Goal: Task Accomplishment & Management: Manage account settings

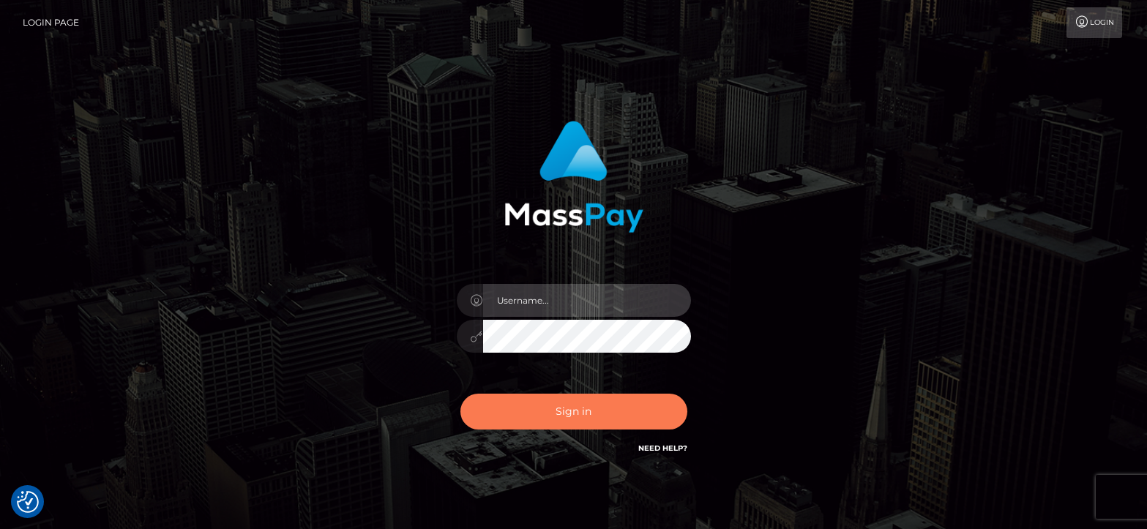
type input "greg.great"
click at [566, 417] on button "Sign in" at bounding box center [573, 412] width 227 height 36
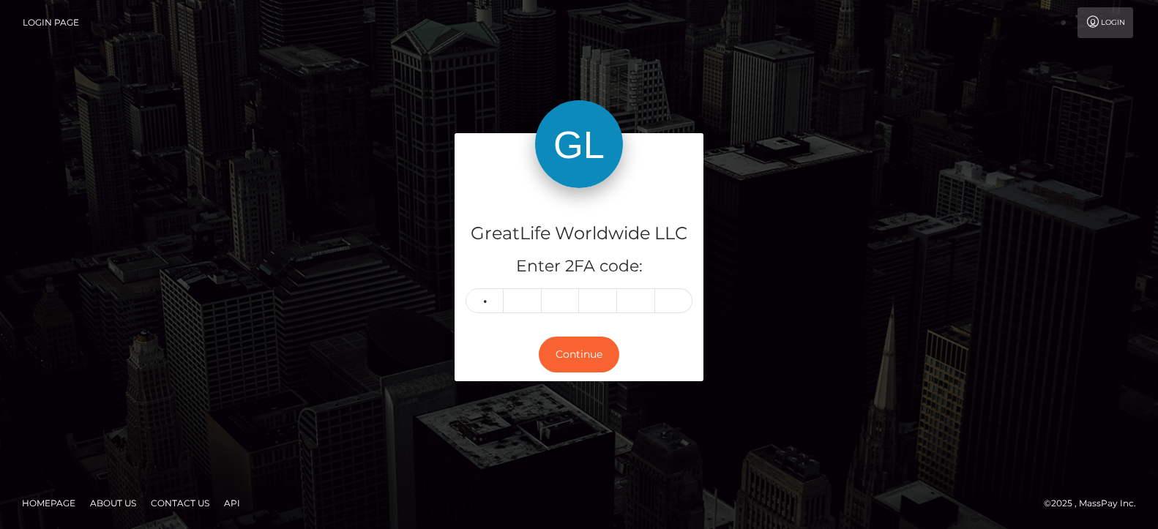
type input "6"
type input "7"
type input "3"
type input "6"
type input "3"
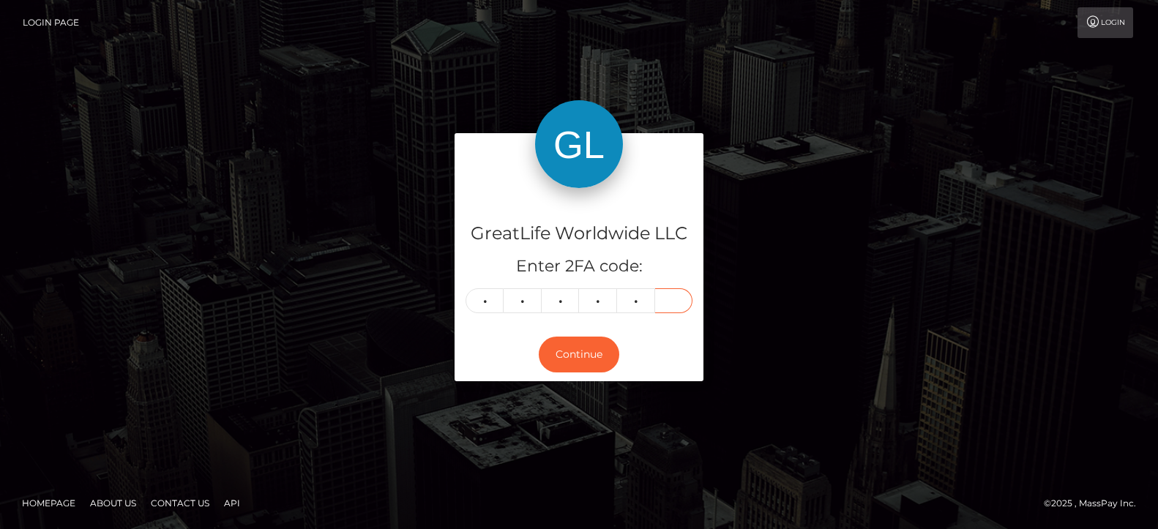
type input "3"
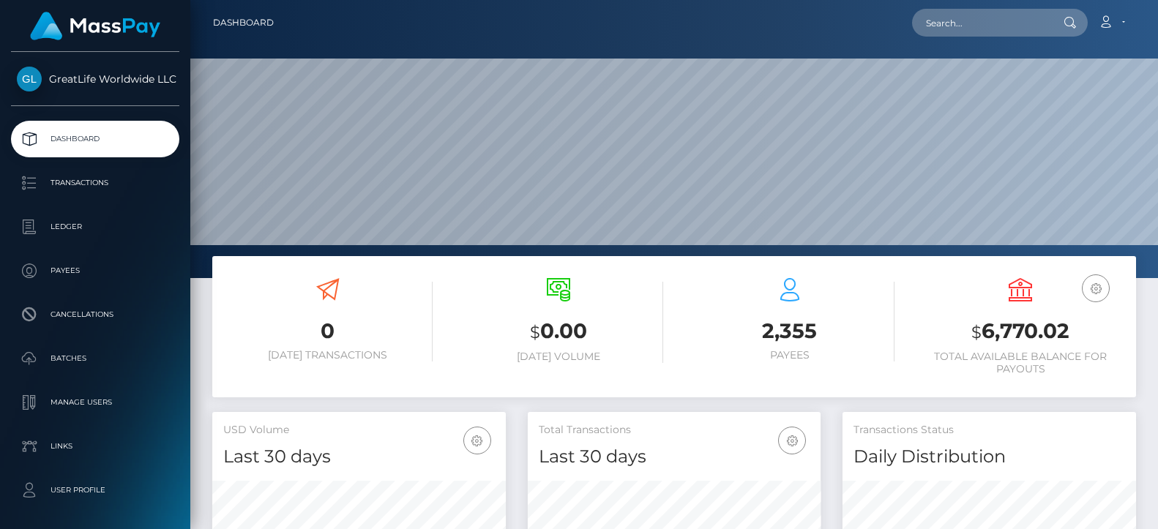
scroll to position [260, 293]
click at [1125, 22] on link "Account" at bounding box center [1111, 22] width 43 height 31
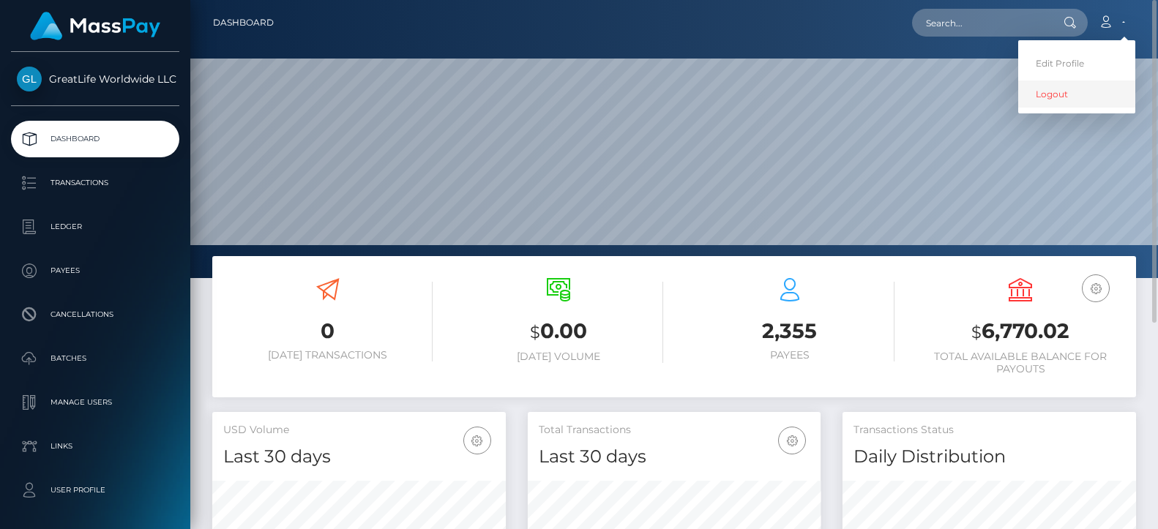
click at [1051, 97] on link "Logout" at bounding box center [1076, 93] width 117 height 27
